Goal: Task Accomplishment & Management: Complete application form

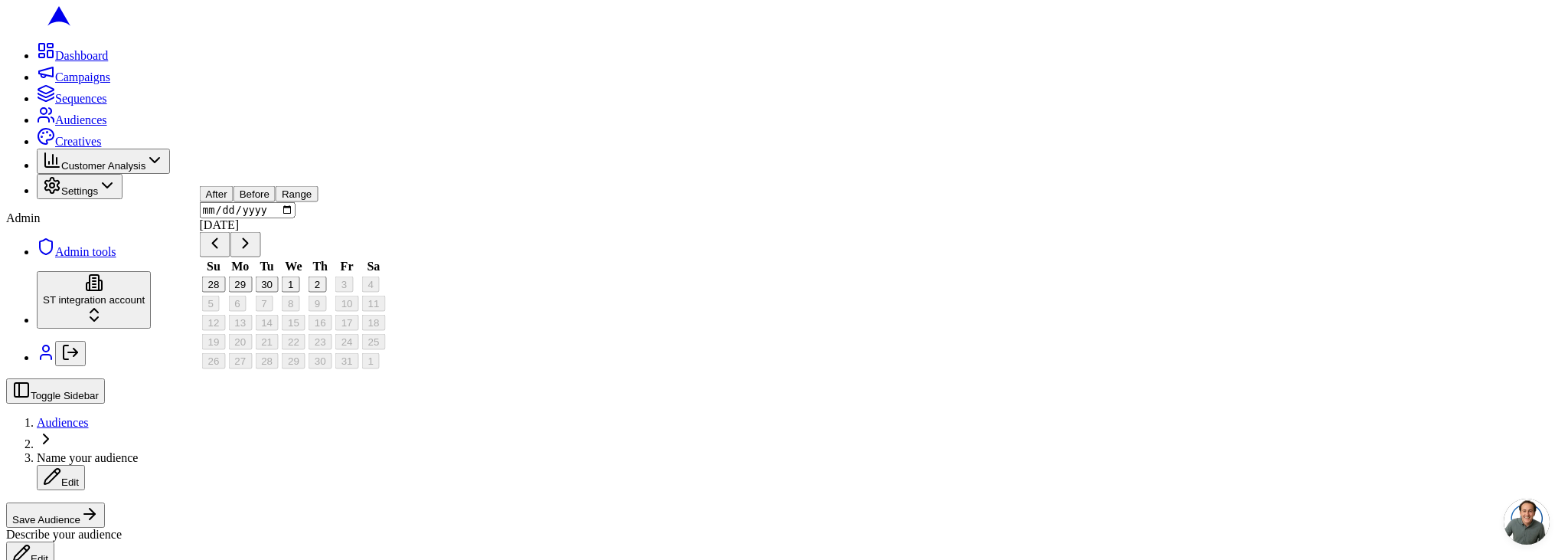
click at [252, 293] on button "29" at bounding box center [240, 285] width 24 height 16
type input "[DATE]"
